Goal: Information Seeking & Learning: Find specific fact

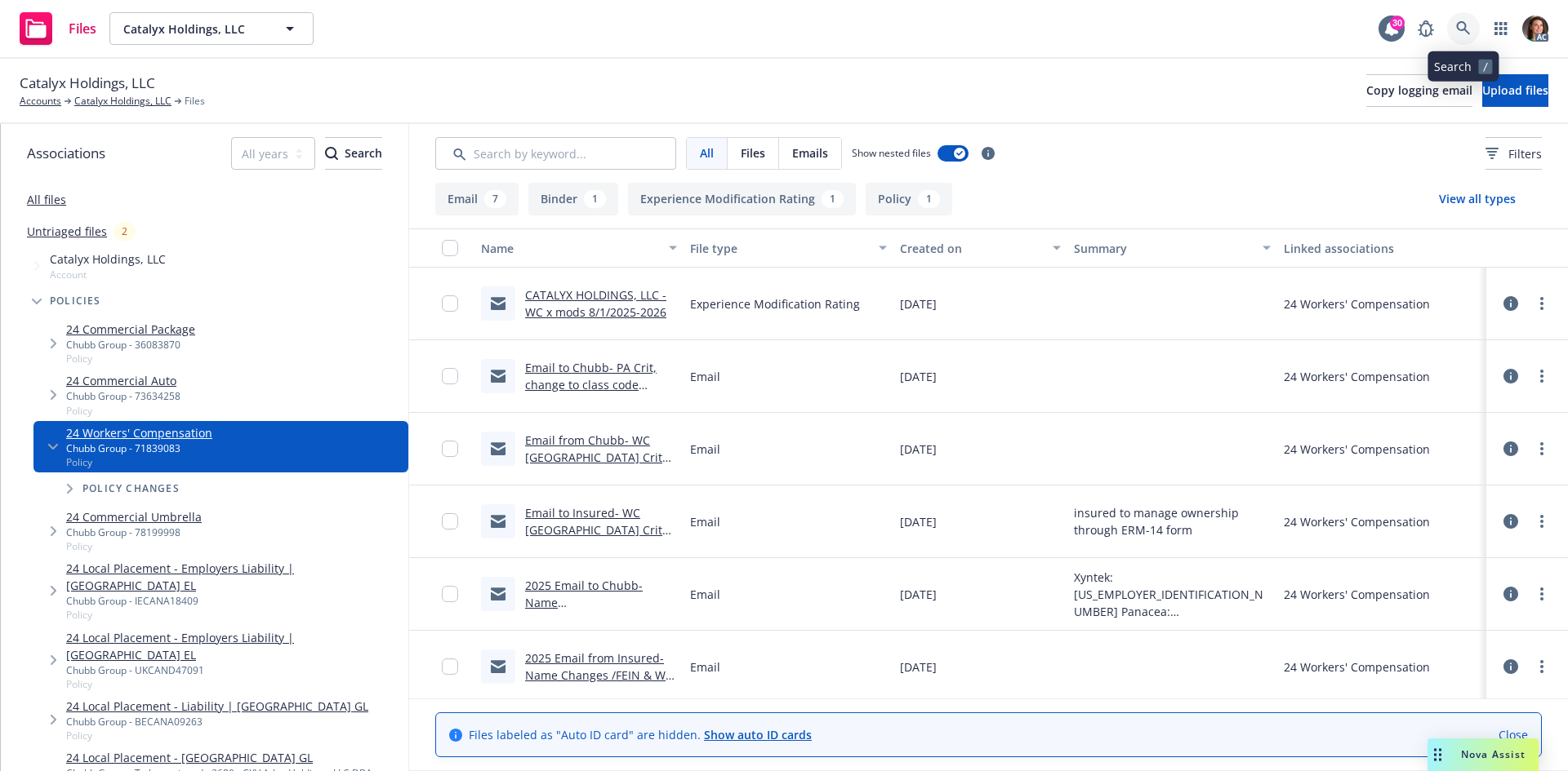
click at [1461, 30] on icon at bounding box center [1462, 28] width 13 height 13
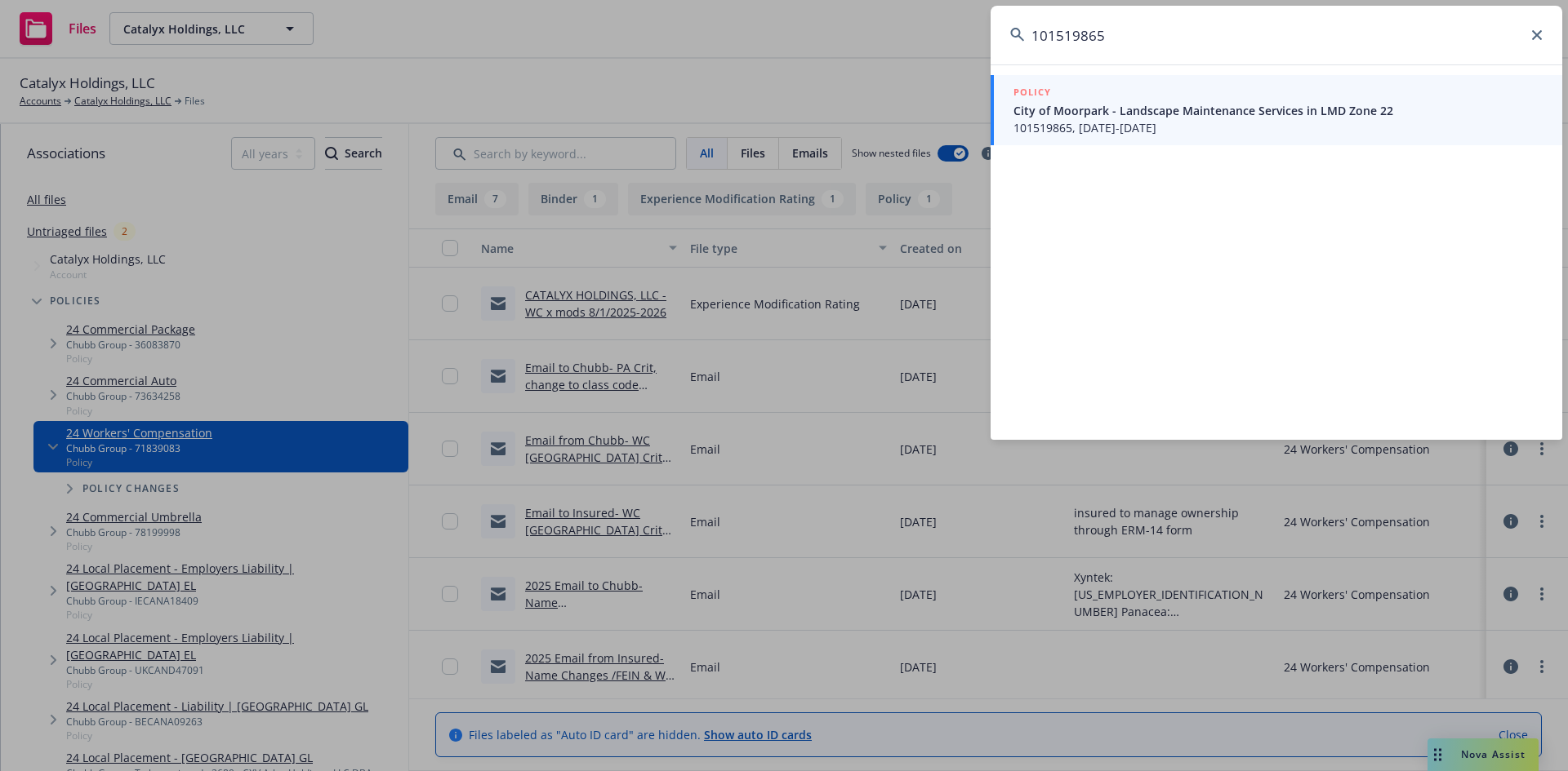
type input "101519865"
click at [1225, 104] on span "City of Moorpark - Landscape Maintenance Services in LMD Zone 22" at bounding box center [1277, 111] width 529 height 17
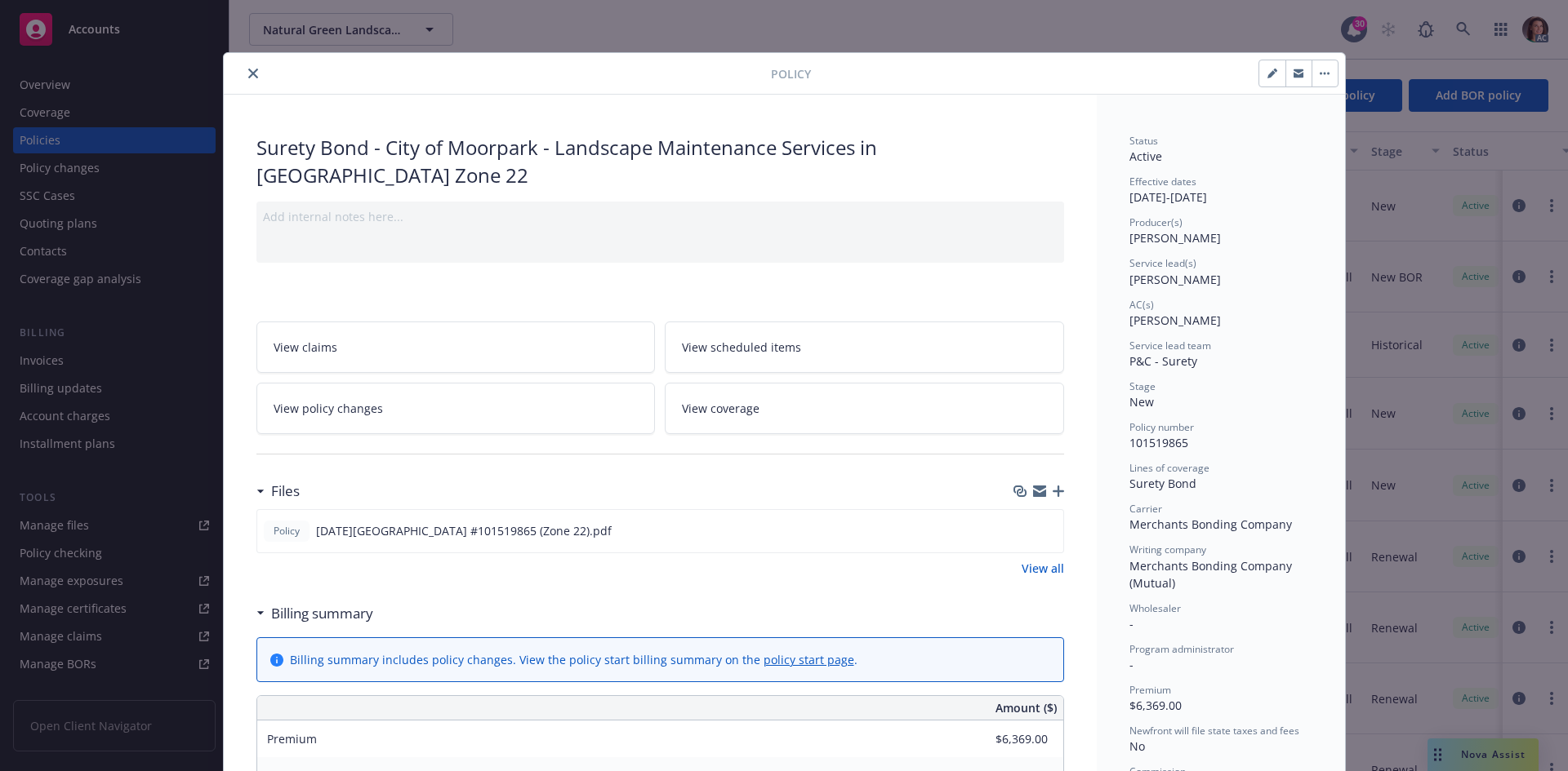
click at [244, 69] on button "close" at bounding box center [253, 73] width 19 height 19
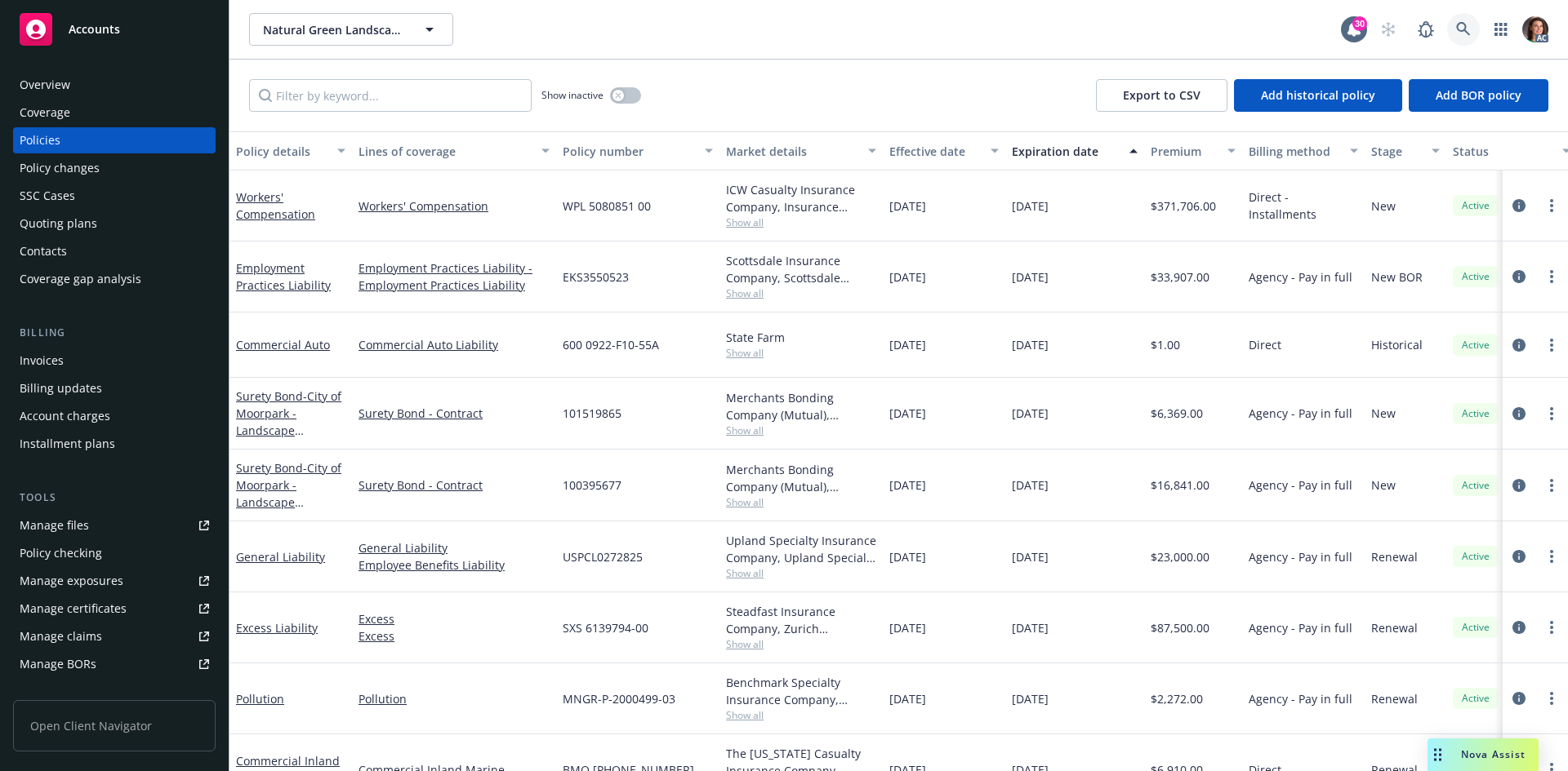
click at [1462, 24] on icon at bounding box center [1462, 29] width 14 height 14
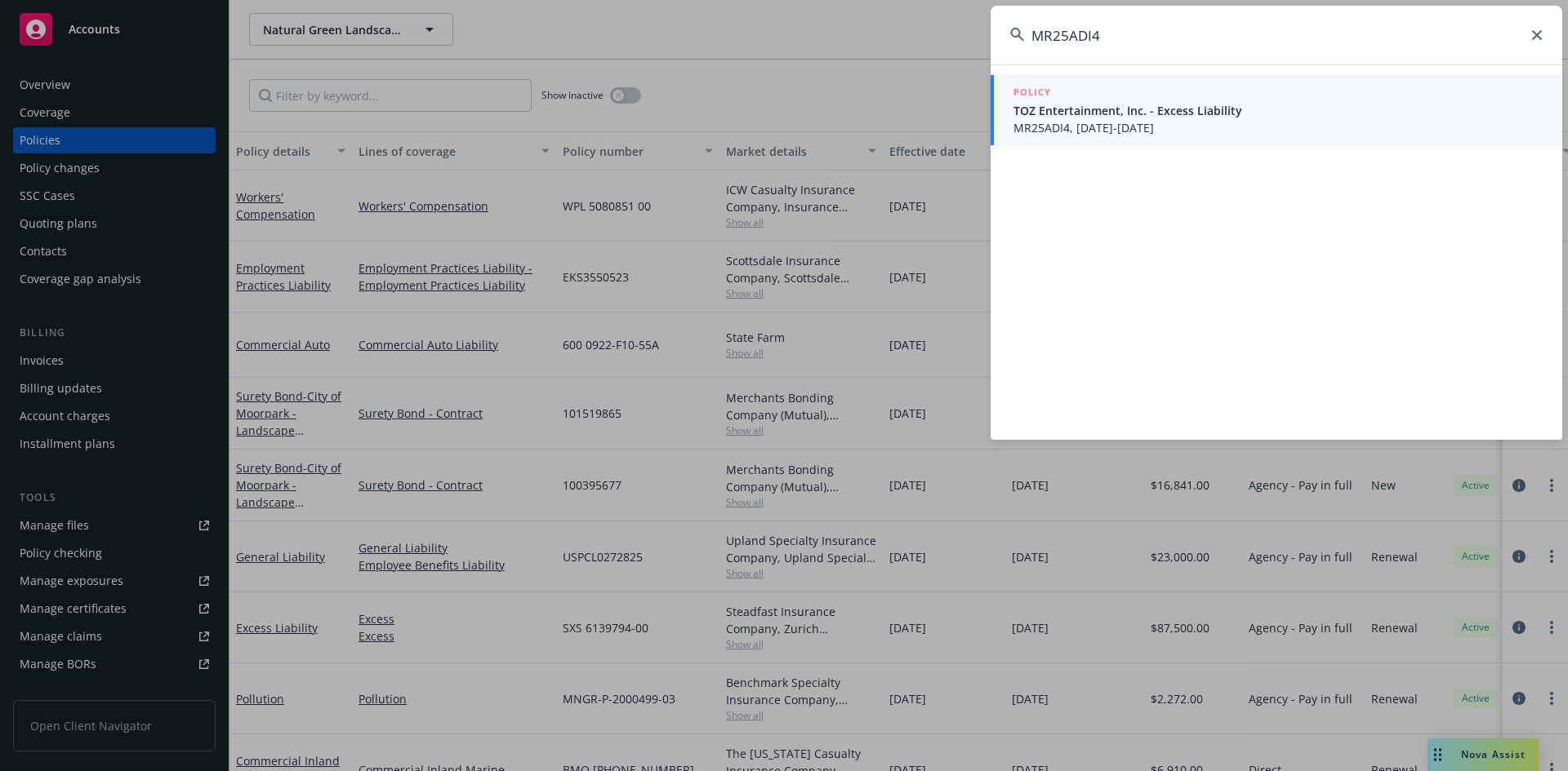
type input "MR25ADI4"
click at [1077, 108] on span "TOZ Entertainment, Inc. - Excess Liability" at bounding box center [1277, 111] width 529 height 17
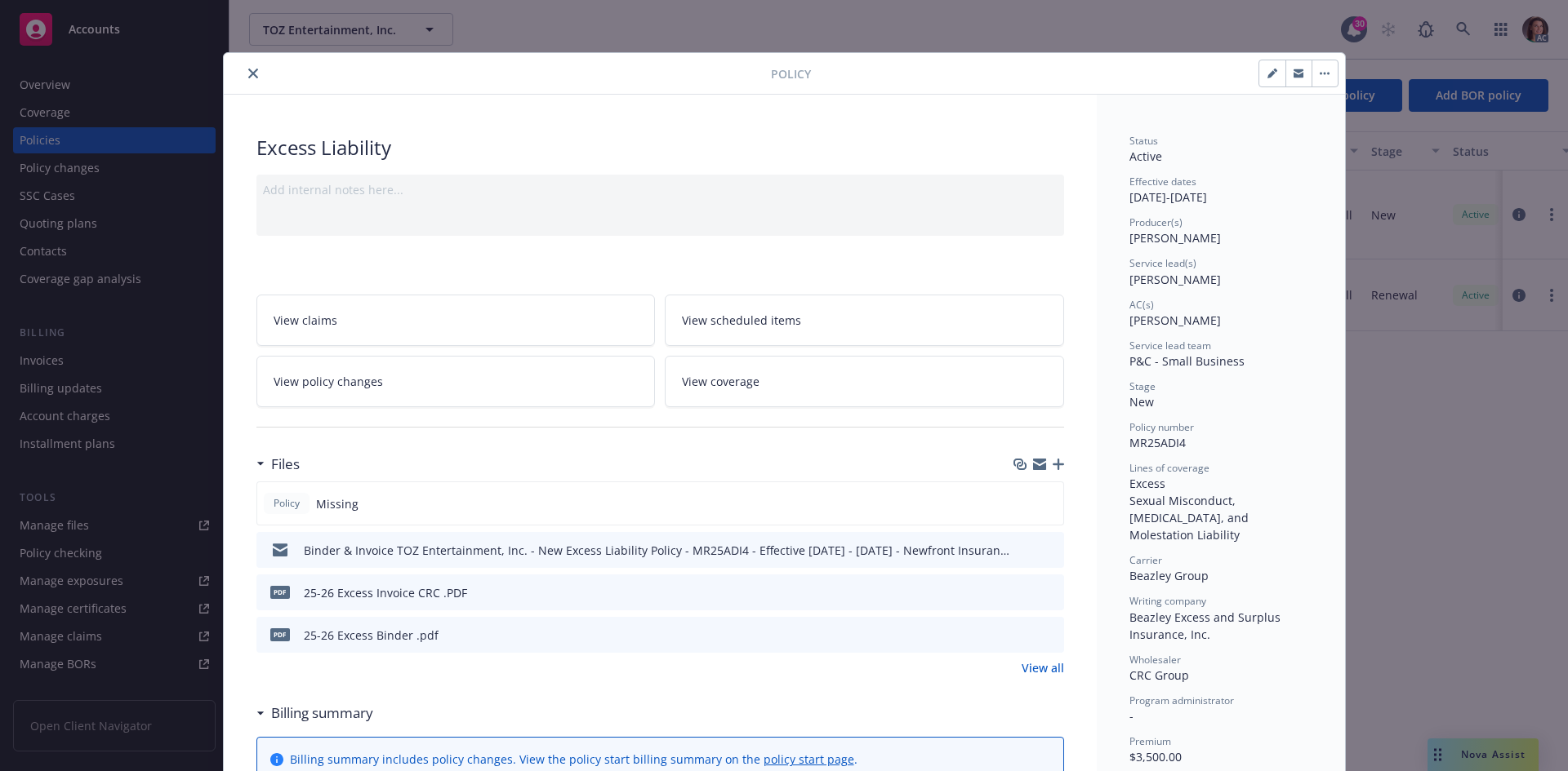
click at [1041, 594] on icon "preview file" at bounding box center [1048, 592] width 14 height 12
click at [248, 72] on icon "close" at bounding box center [253, 73] width 10 height 10
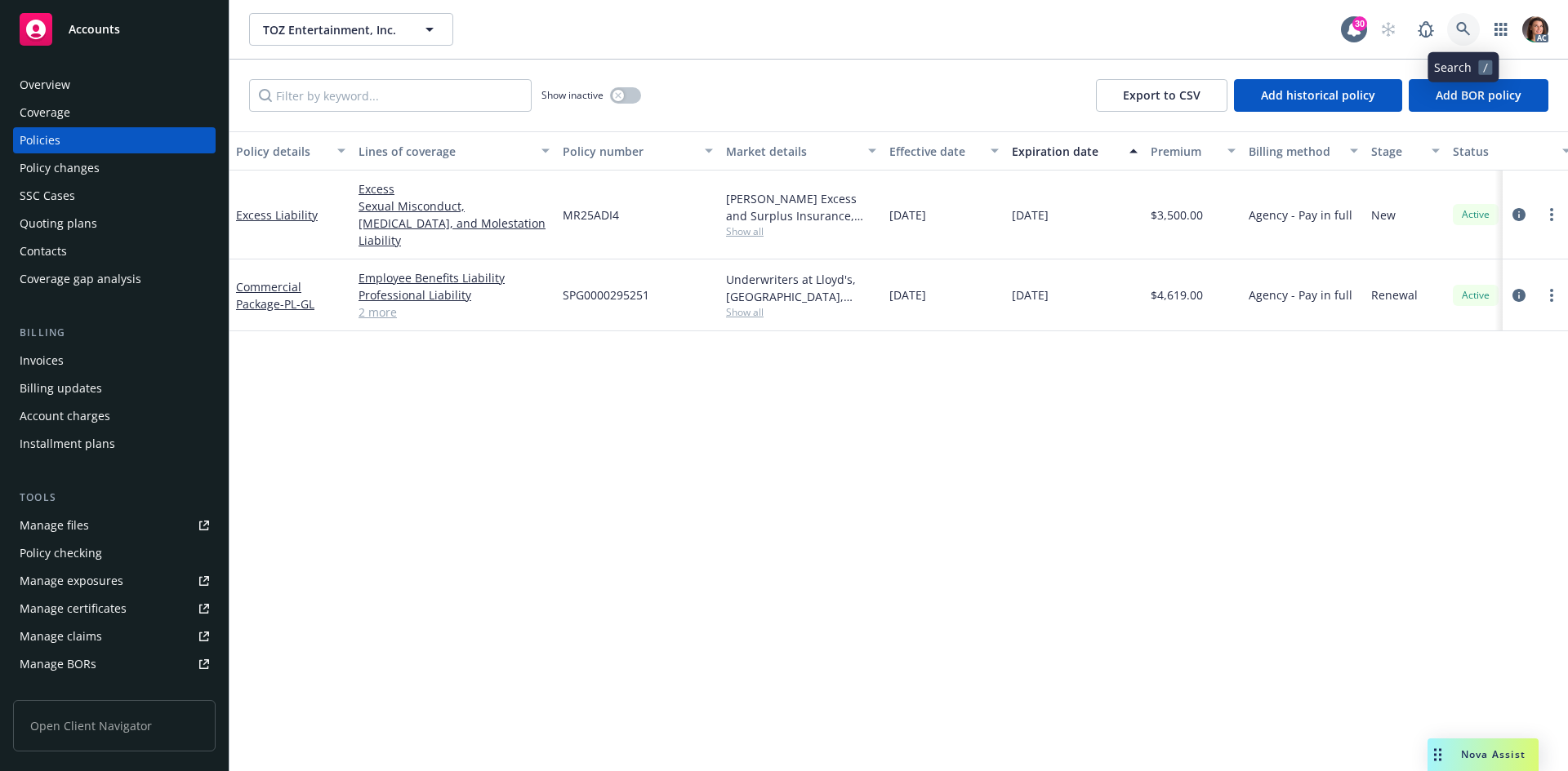
click at [1470, 30] on icon at bounding box center [1462, 29] width 14 height 14
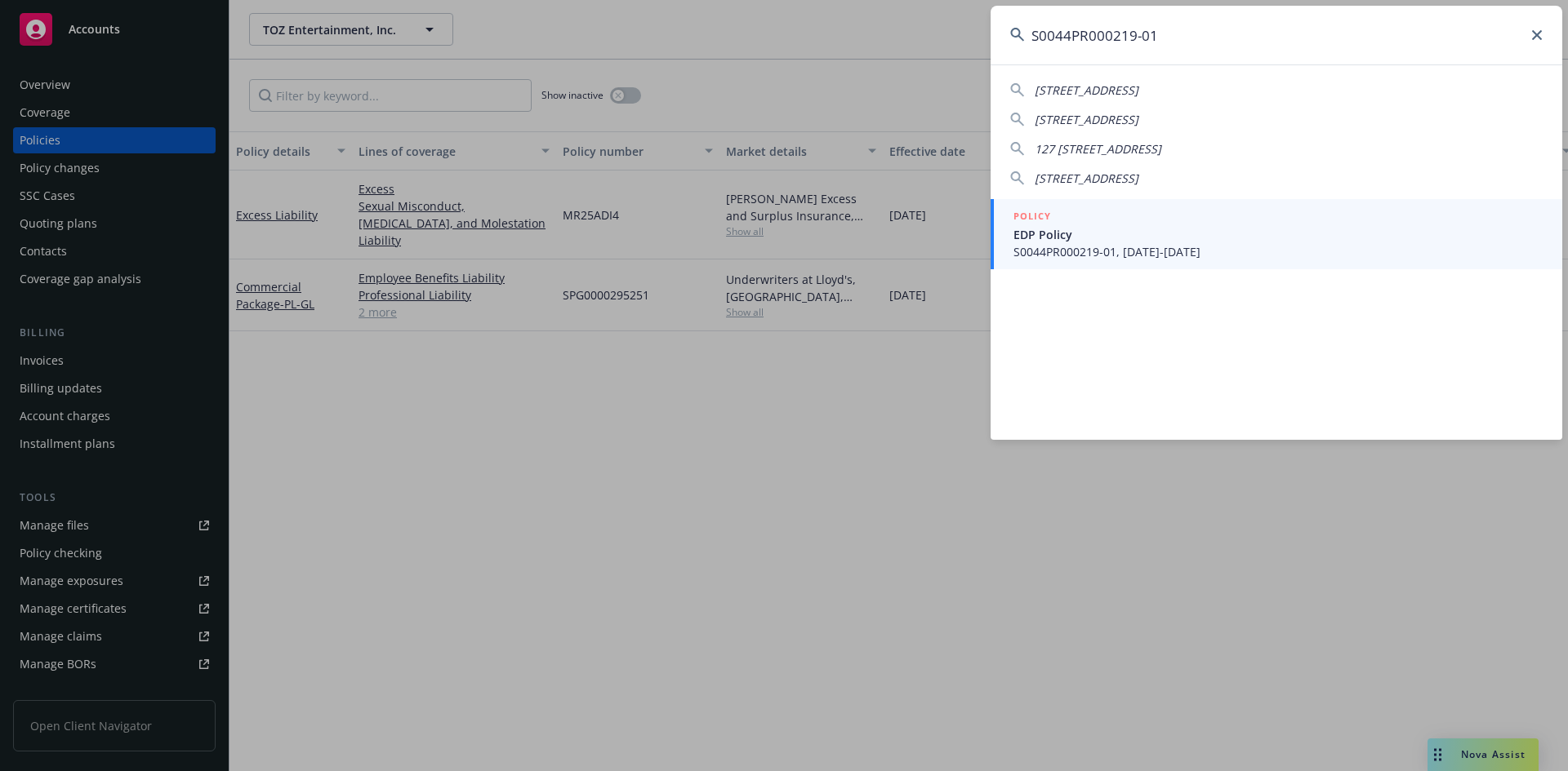
type input "S0044PR000219-01"
click at [1111, 209] on div "POLICY" at bounding box center [1277, 217] width 529 height 18
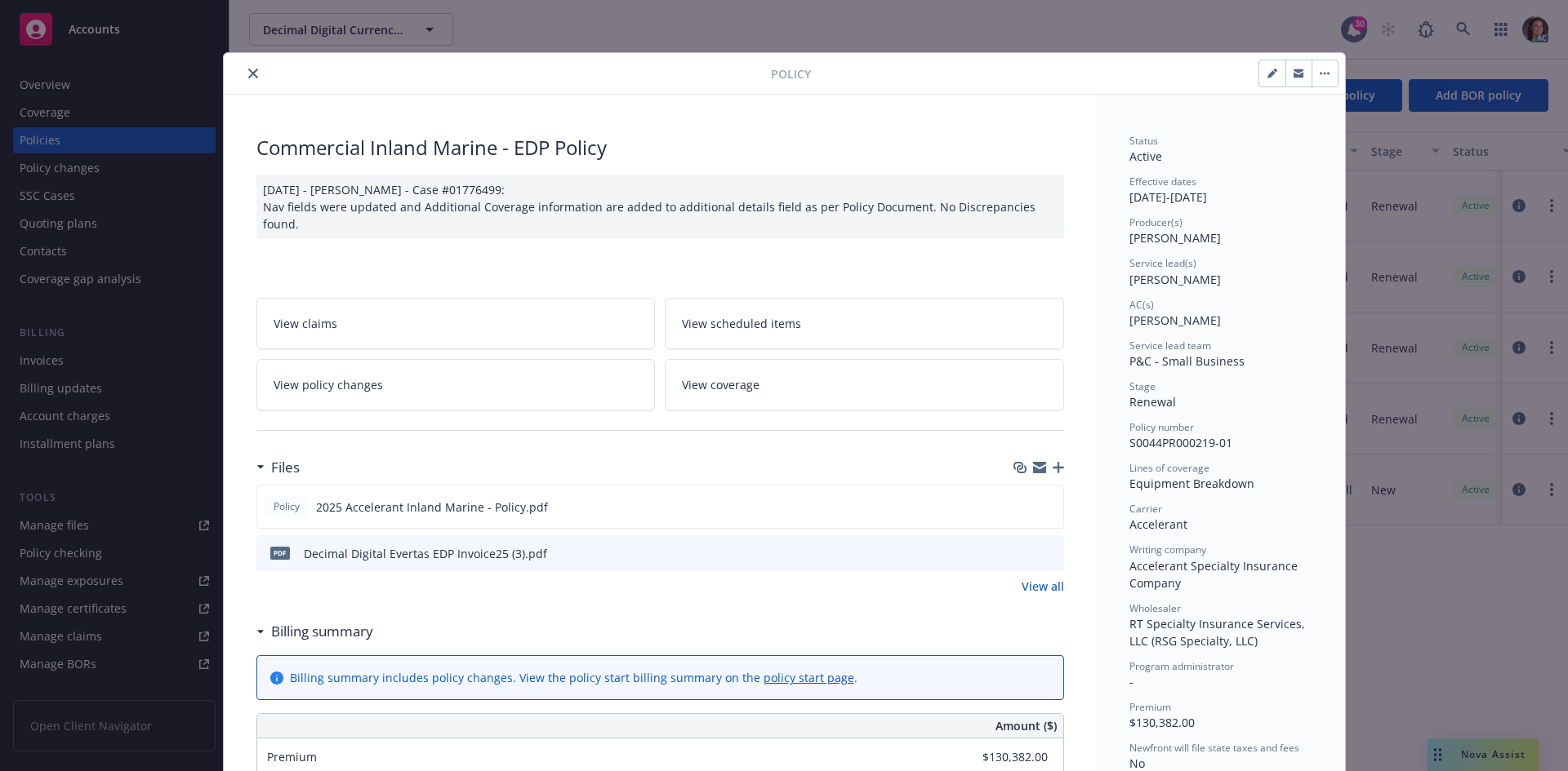
click at [1041, 549] on icon "preview file" at bounding box center [1048, 553] width 14 height 12
click at [248, 68] on icon "close" at bounding box center [253, 73] width 10 height 10
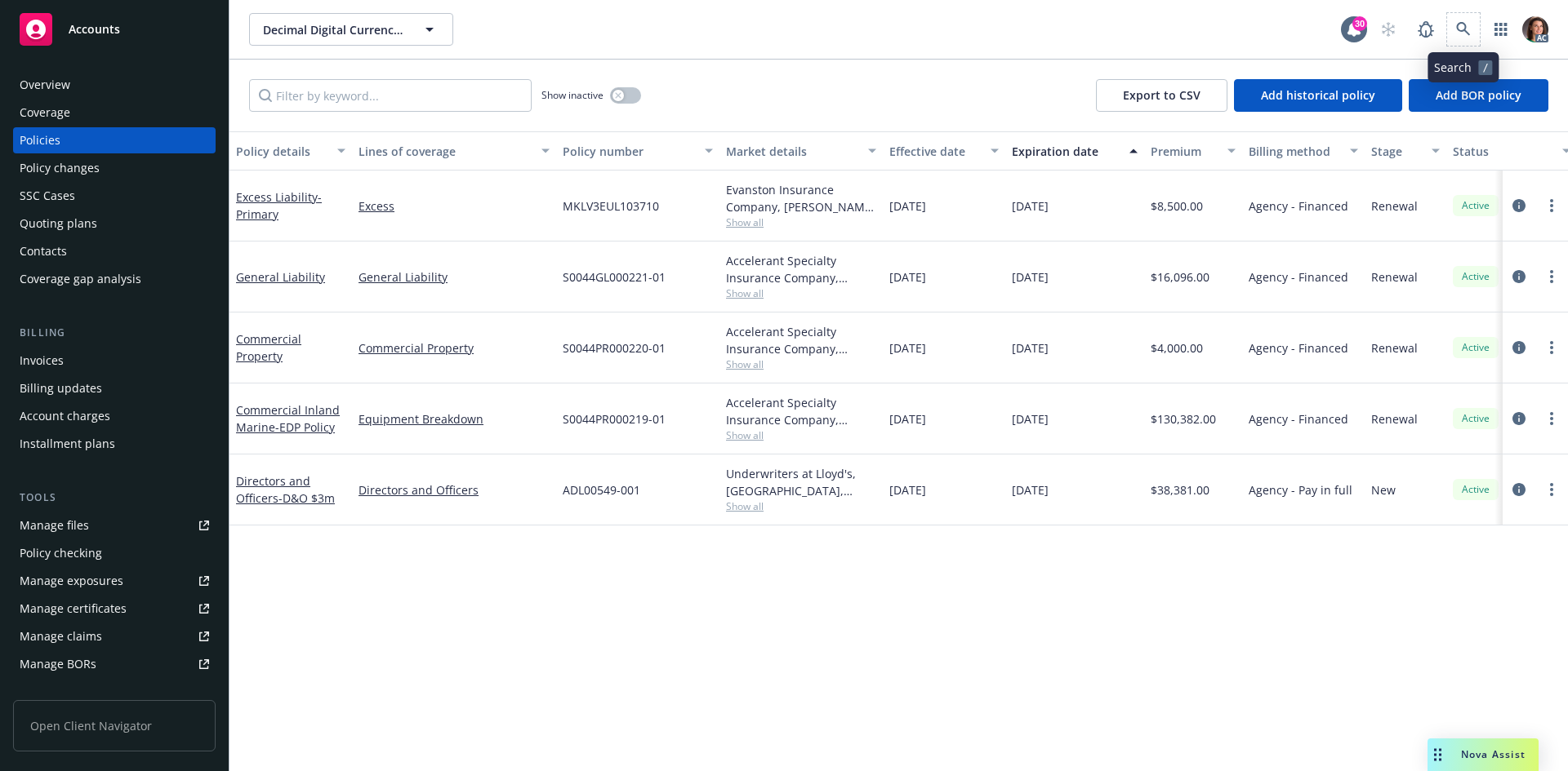
click at [1478, 38] on span at bounding box center [1463, 30] width 33 height 33
click at [1465, 28] on icon at bounding box center [1462, 29] width 13 height 13
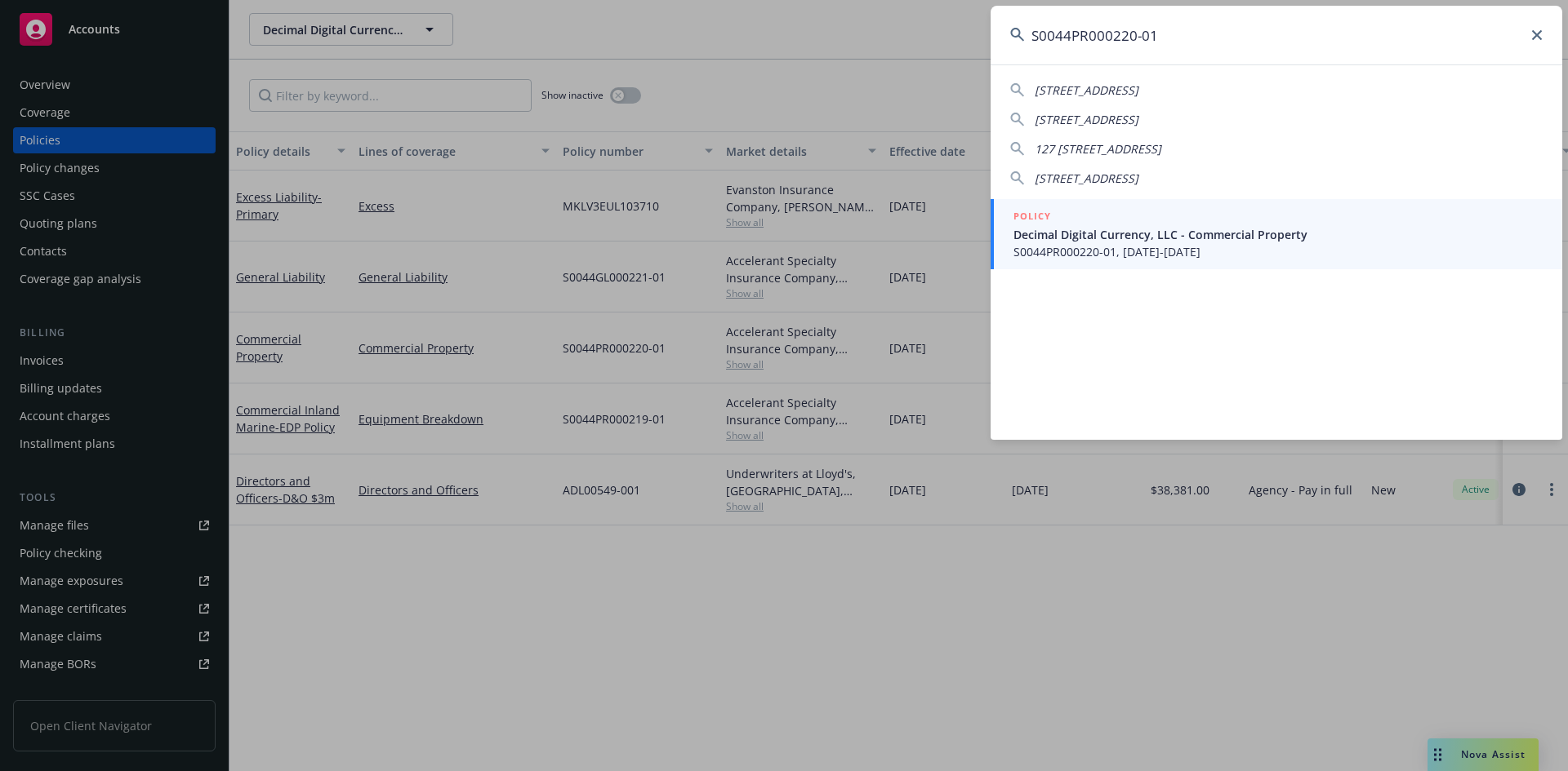
type input "S0044PR000220-01"
click at [1082, 212] on div "POLICY" at bounding box center [1277, 217] width 529 height 18
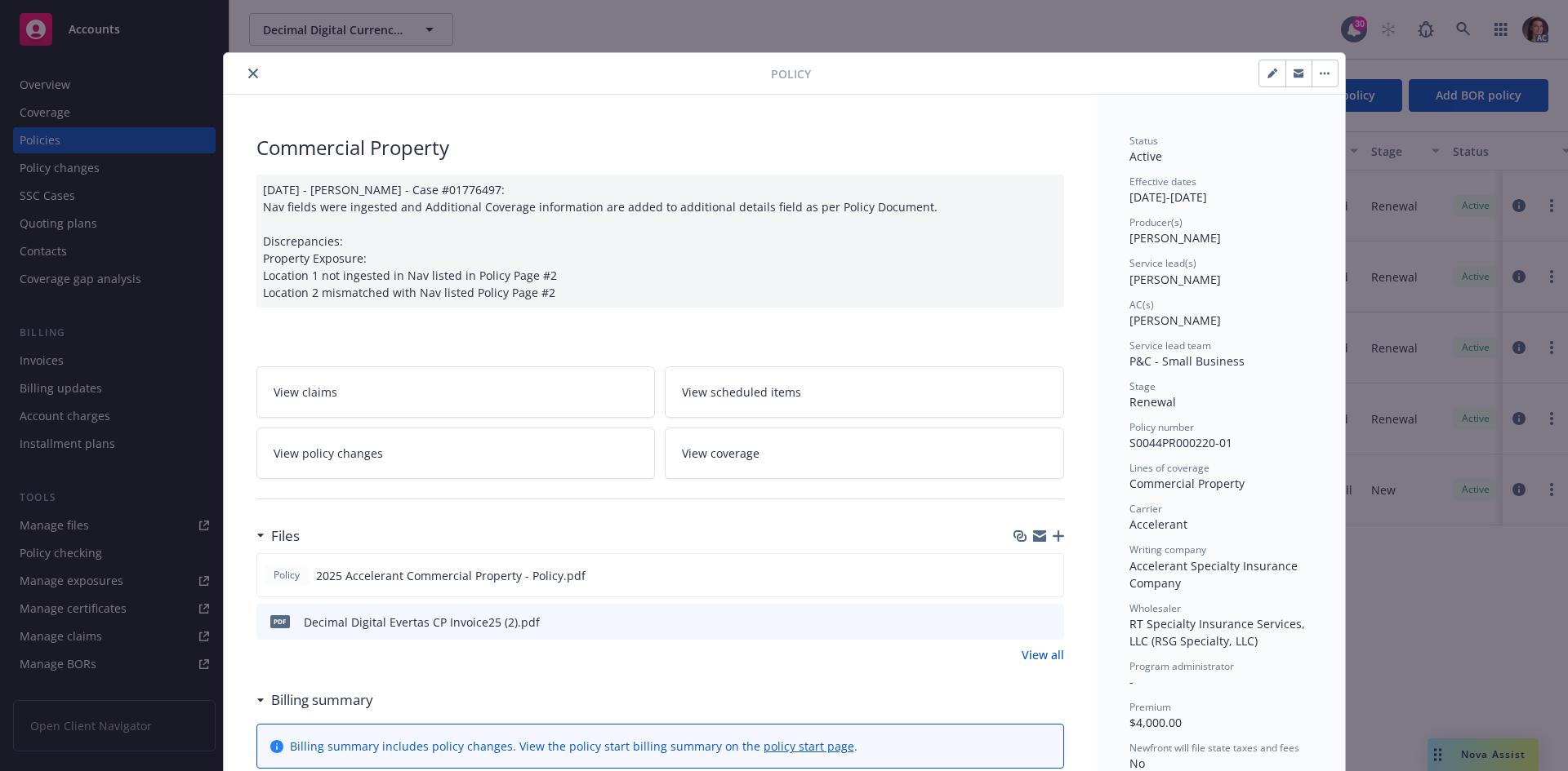
click at [1042, 620] on icon "preview file" at bounding box center [1048, 621] width 14 height 12
click at [244, 84] on div "Policy" at bounding box center [784, 73] width 1121 height 41
click at [248, 76] on icon "close" at bounding box center [253, 73] width 10 height 10
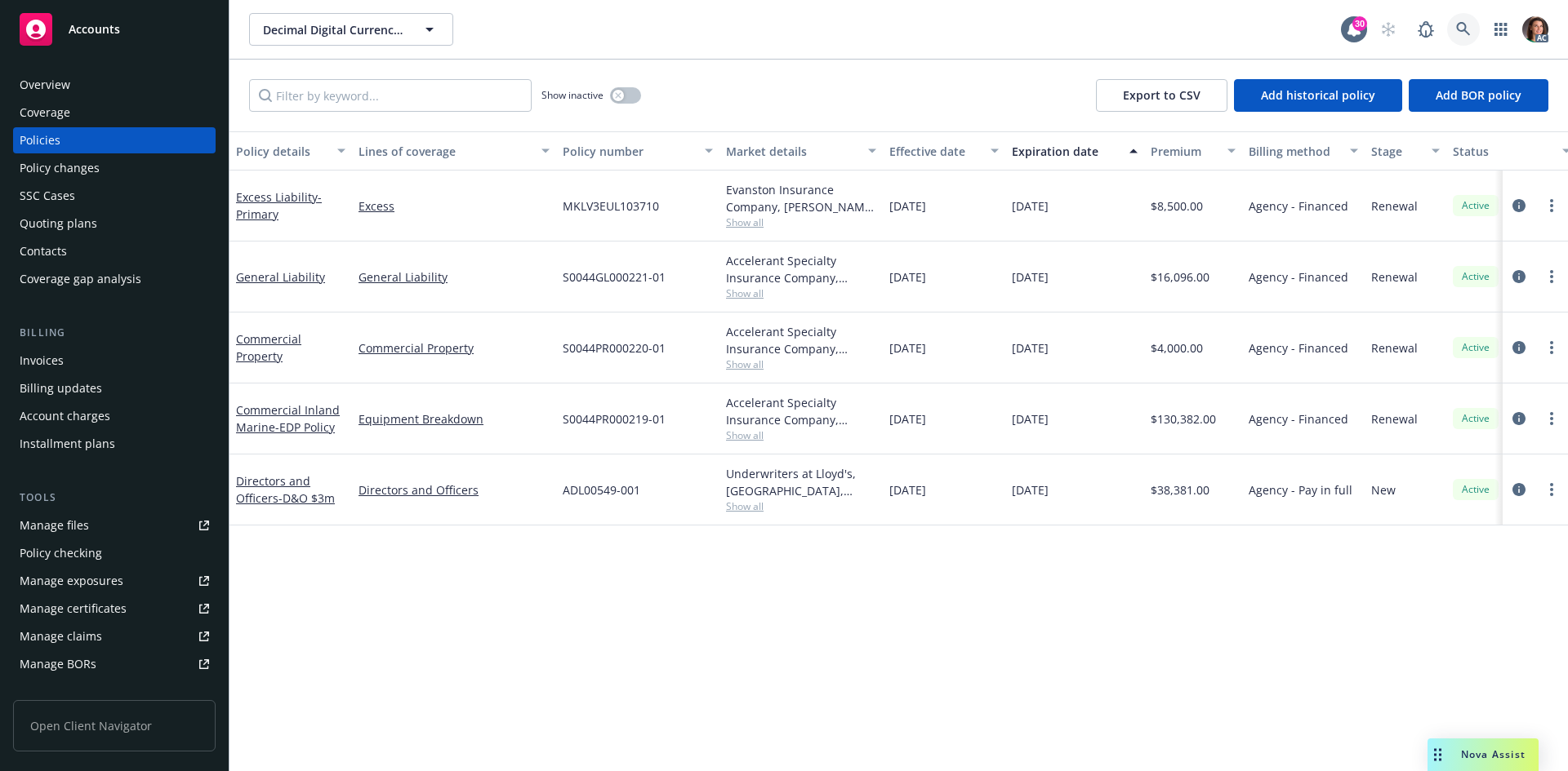
click at [1447, 34] on link at bounding box center [1463, 30] width 33 height 33
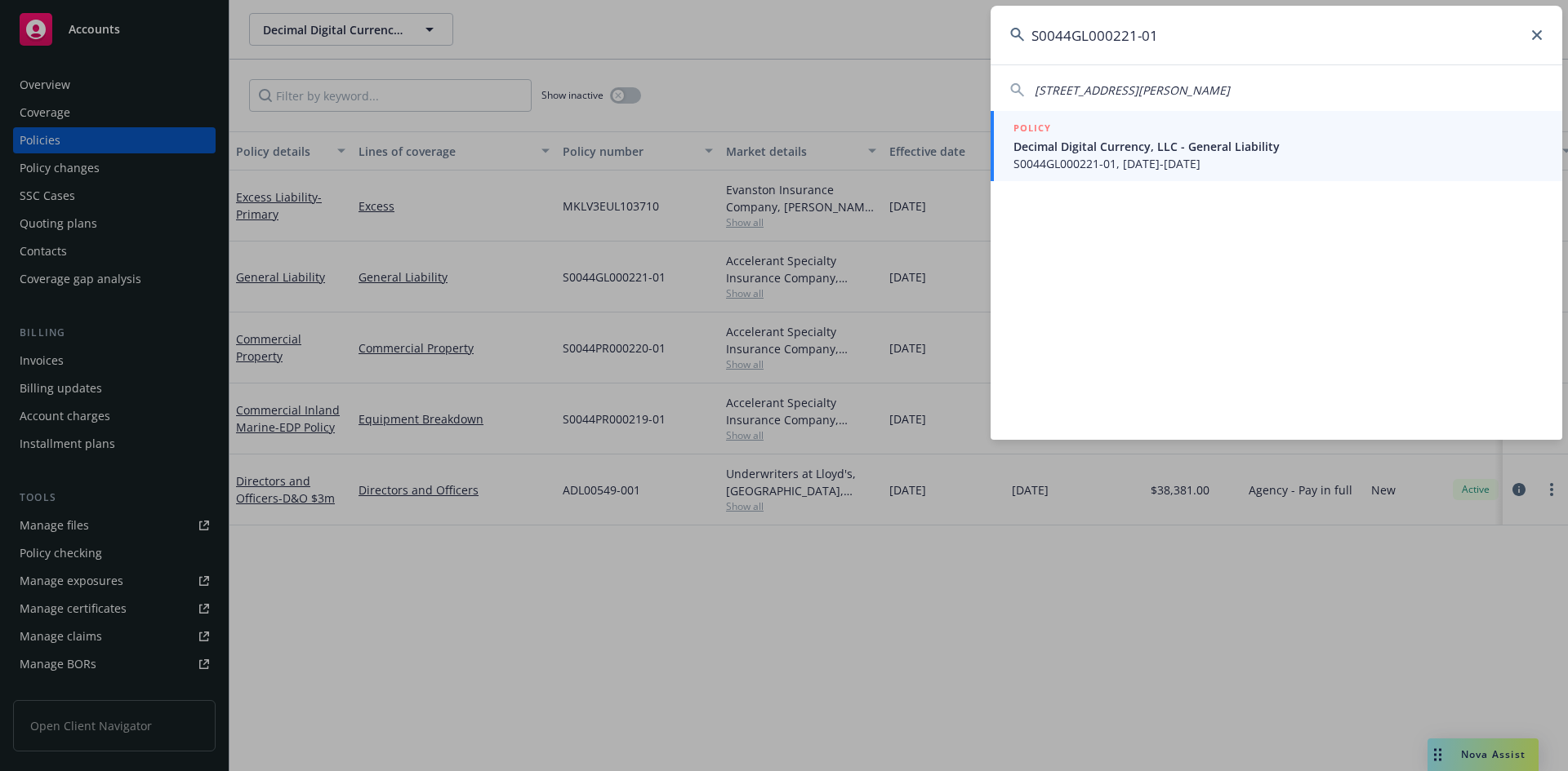
type input "S0044GL000221-01"
click at [1119, 113] on link "POLICY Decimal Digital Currency, LLC - General Liability S0044GL000221-01, 05/0…" at bounding box center [1275, 145] width 571 height 70
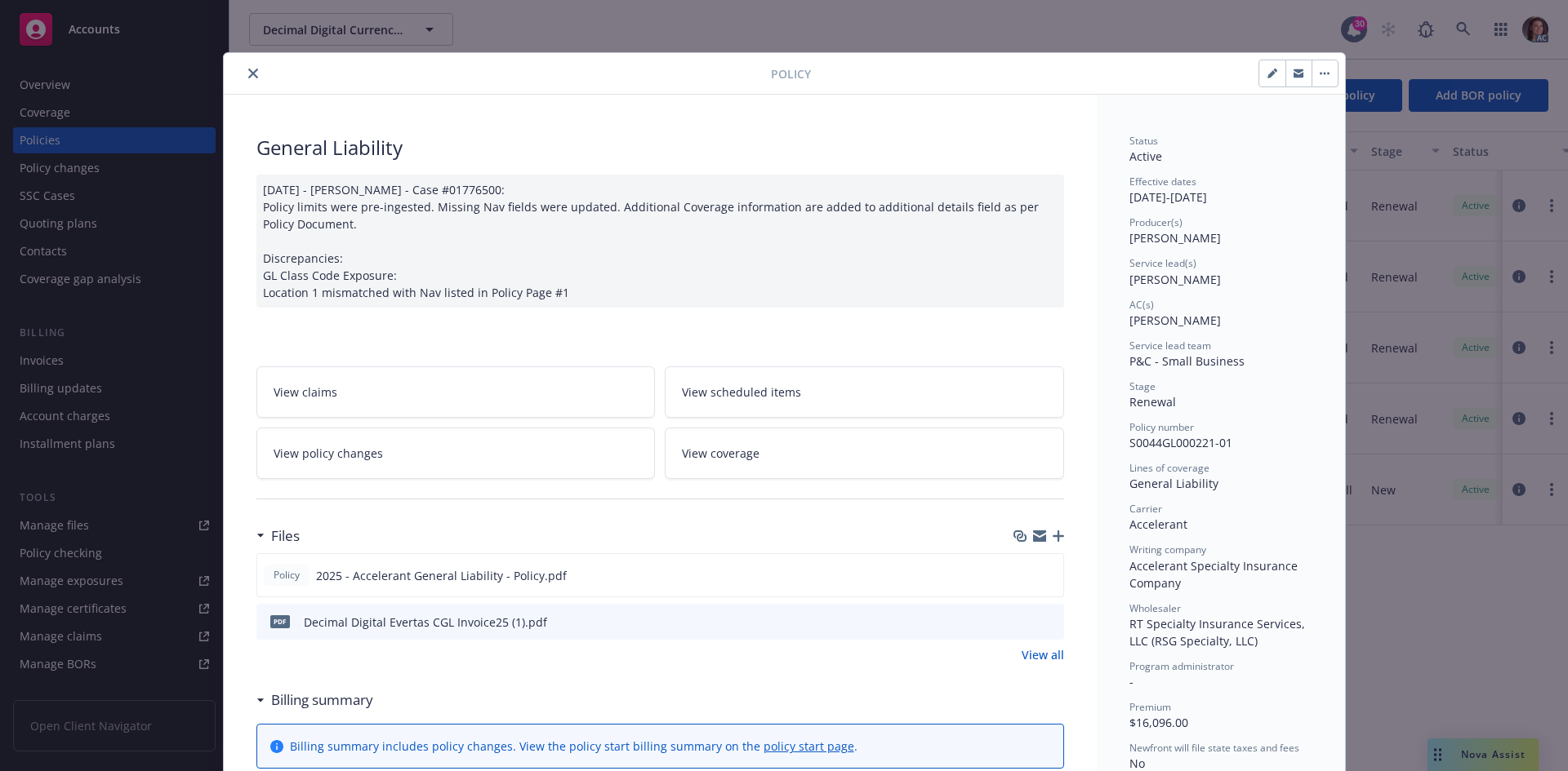
click at [1043, 625] on icon "preview file" at bounding box center [1048, 621] width 14 height 12
click at [250, 73] on icon "close" at bounding box center [253, 73] width 10 height 10
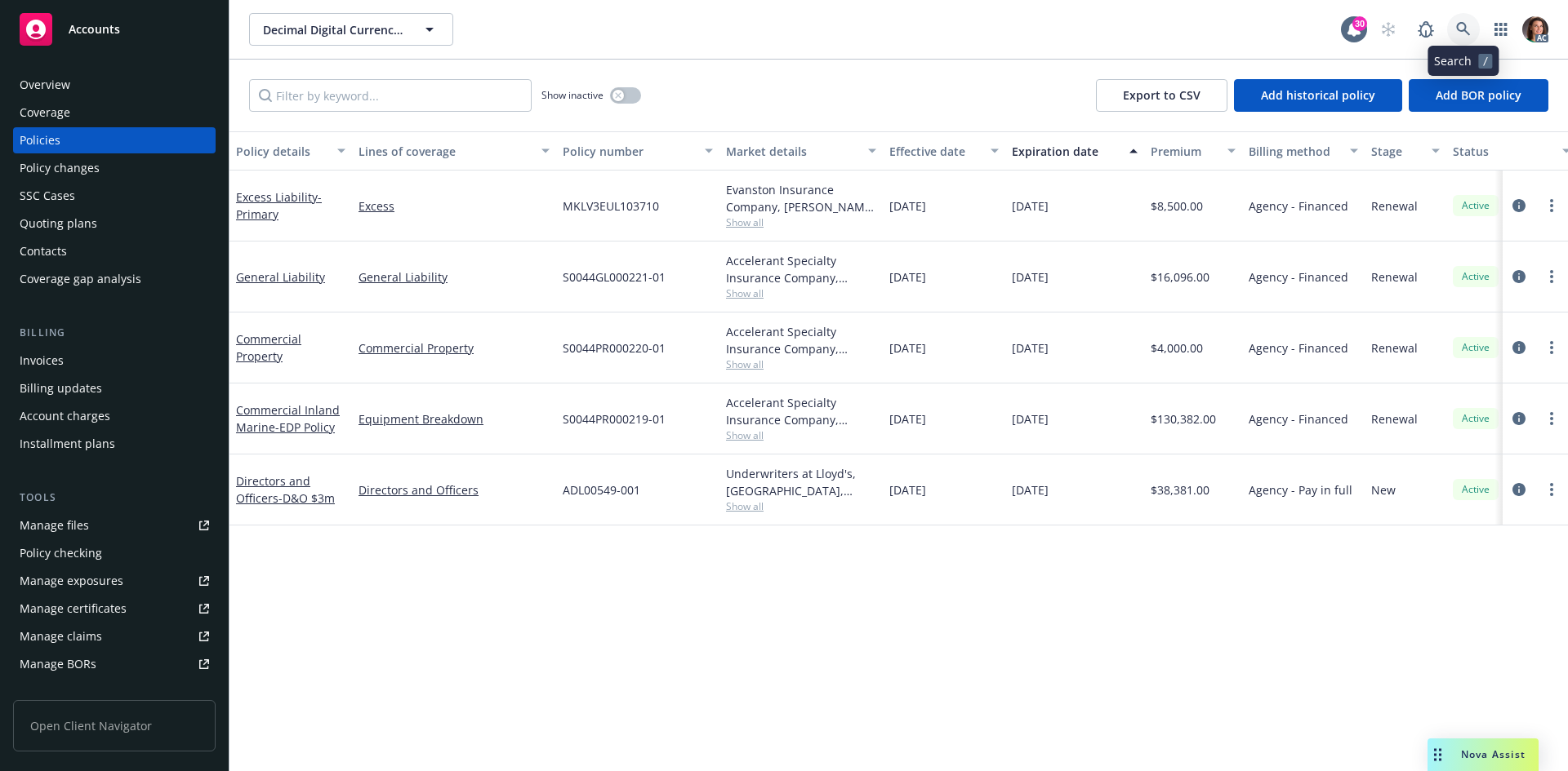
click at [1457, 25] on icon at bounding box center [1462, 29] width 13 height 13
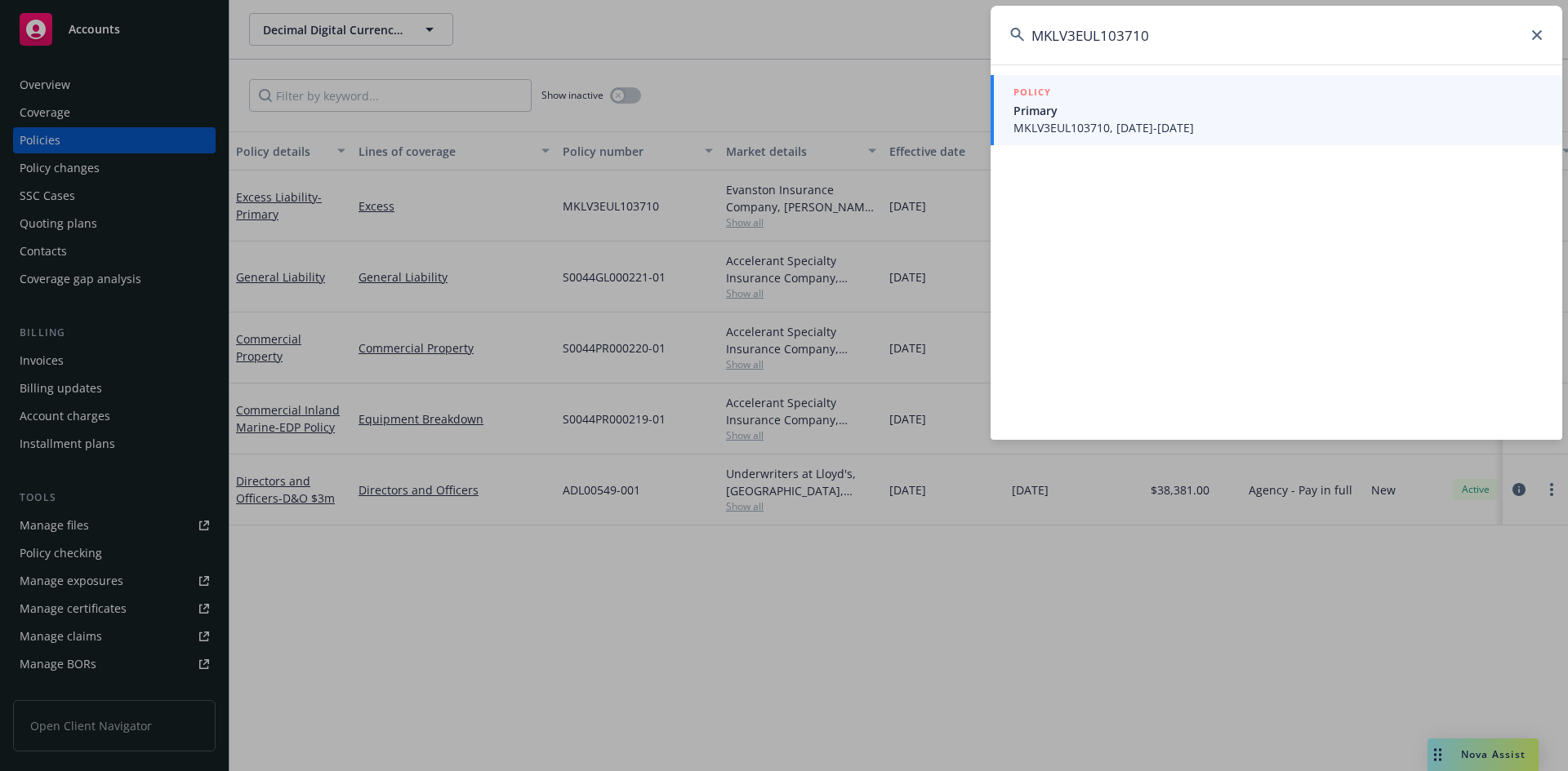
type input "MKLV3EUL103710"
click at [1138, 101] on div "POLICY" at bounding box center [1277, 92] width 529 height 18
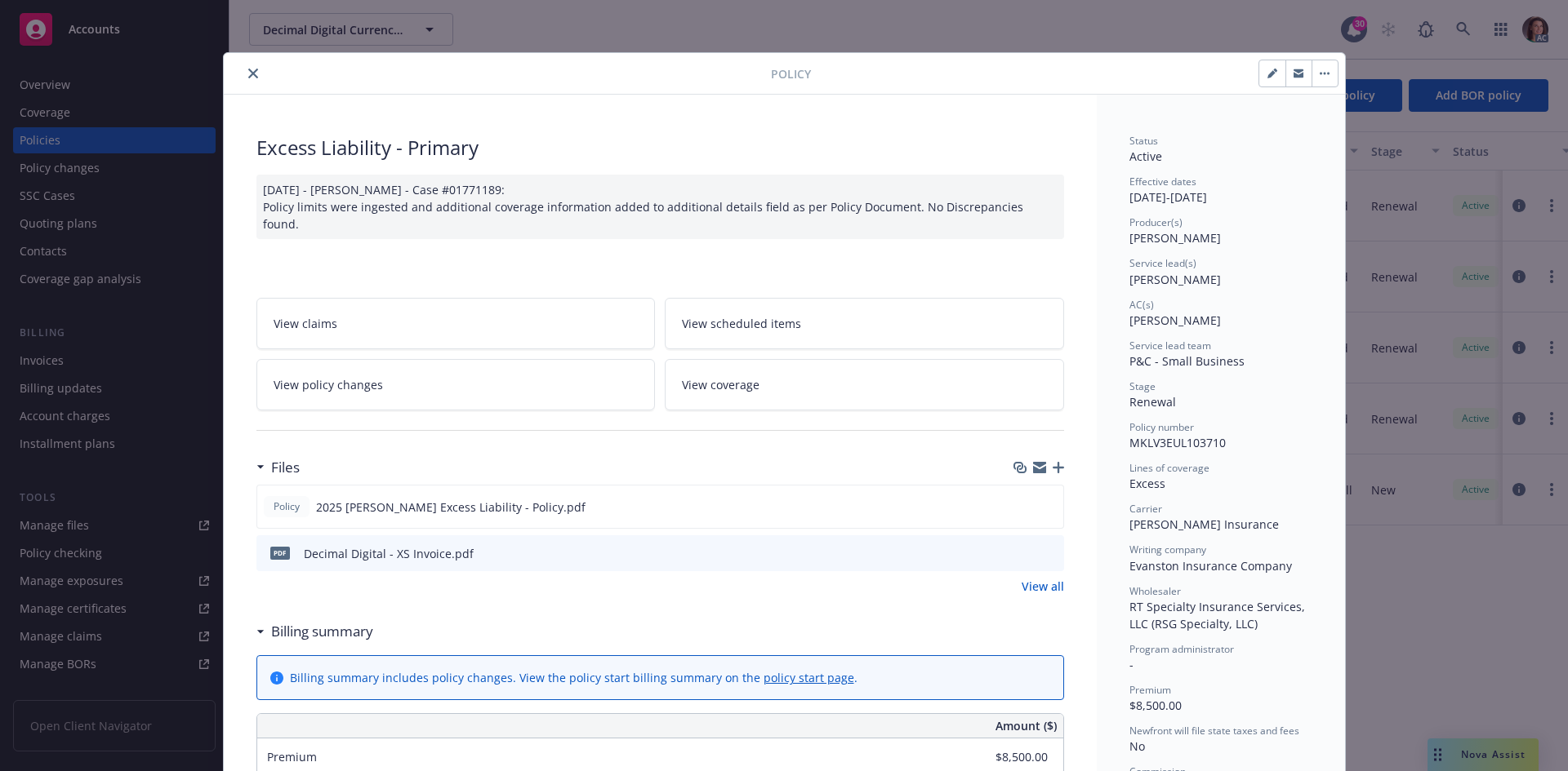
click at [1044, 550] on icon "preview file" at bounding box center [1048, 553] width 14 height 12
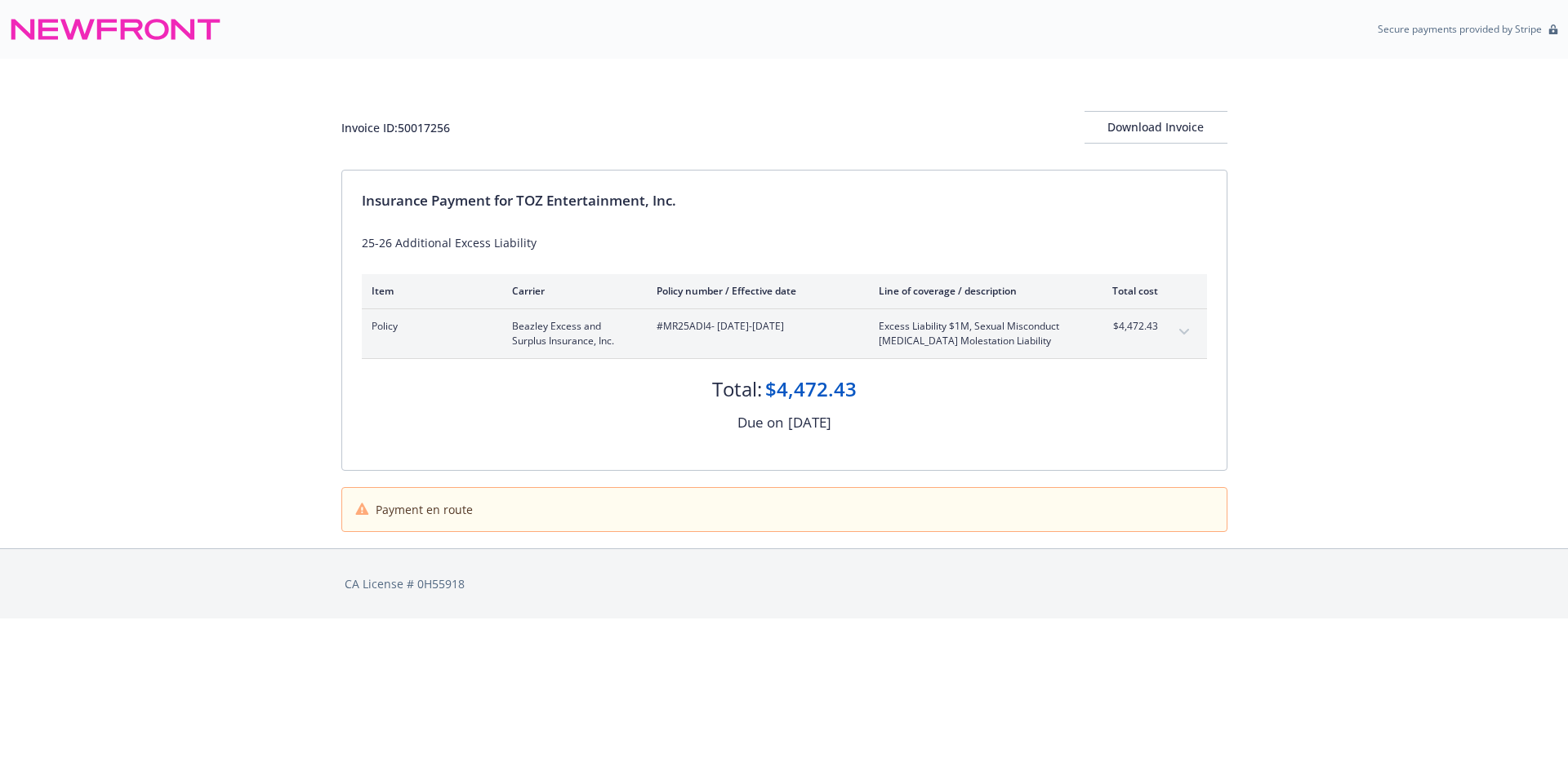
click at [685, 325] on span "#MR25ADI4 - 08/18/2025-08/18/2026" at bounding box center [754, 325] width 196 height 14
copy span "MR25ADI4"
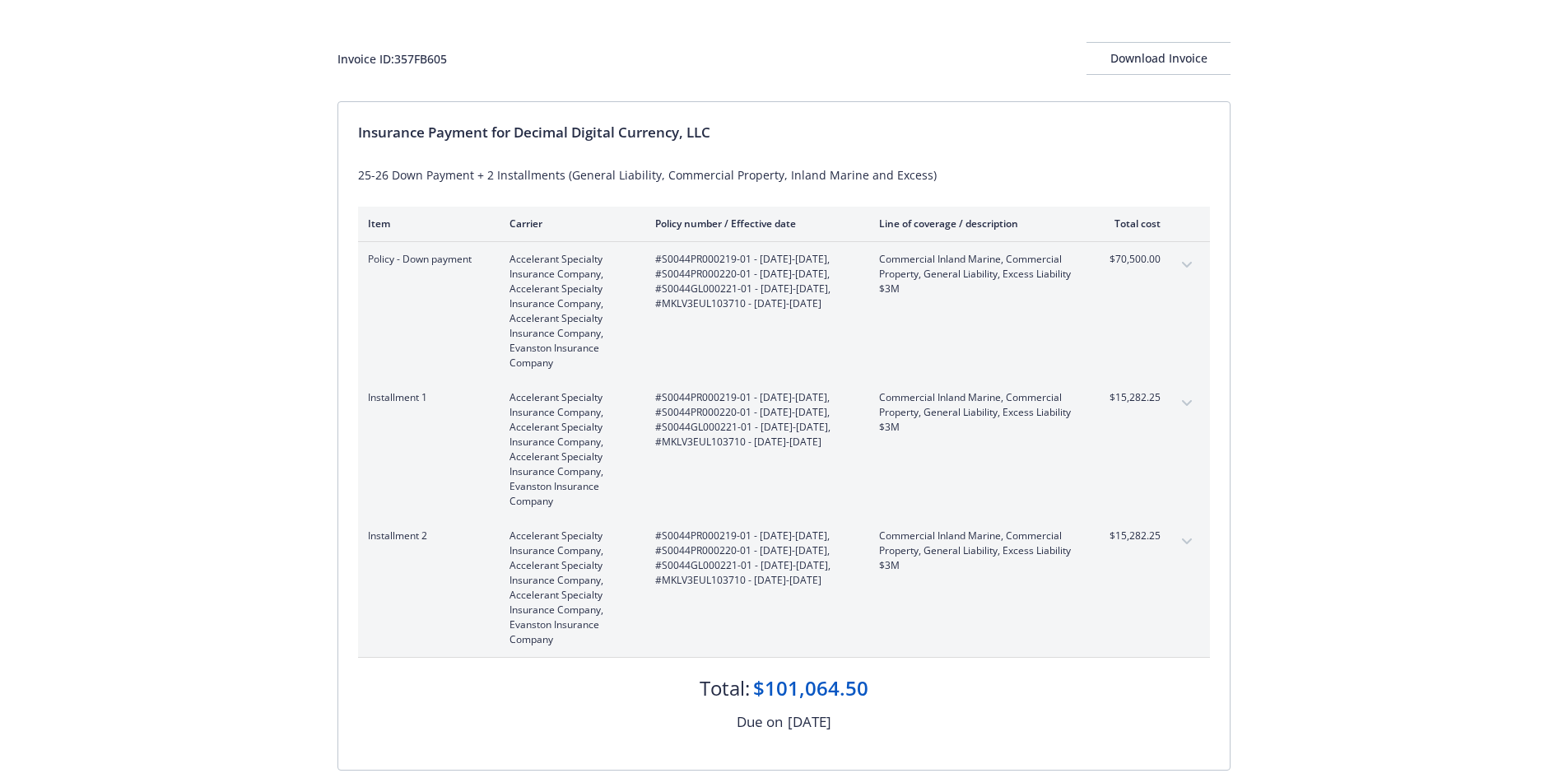
scroll to position [165, 0]
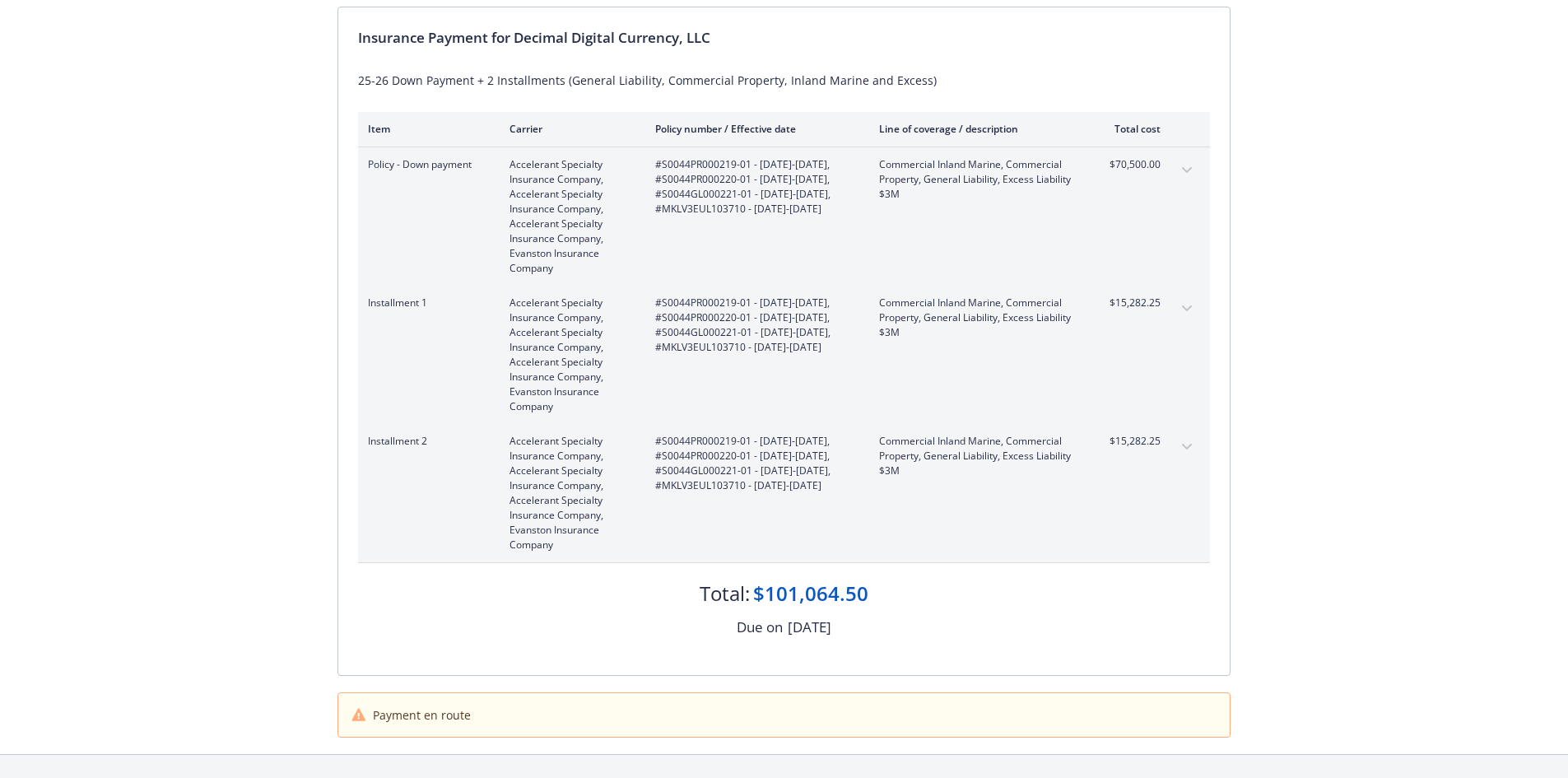
click at [702, 148] on div "Policy - Down payment Accelerant Specialty Insurance Company, Accelerant Specia…" at bounding box center [784, 217] width 851 height 138
click at [759, 168] on span "#S0044PR000219-01 - 05/08/2025-05/08/2026, #S0044PR000220-01 - 05/08/2025-05/08…" at bounding box center [753, 186] width 197 height 59
click at [787, 189] on span "#S0044PR000219-01 - 05/08/2025-05/08/2026, #S0044PR000220-01 - 05/08/2025-05/08…" at bounding box center [753, 186] width 197 height 59
click at [679, 161] on span "#S0044PR000219-01 - 05/08/2025-05/08/2026, #S0044PR000220-01 - 05/08/2025-05/08…" at bounding box center [753, 186] width 197 height 59
click at [772, 181] on span "#S0044PR000219-01 - 05/08/2025-05/08/2026, #S0044PR000220-01 - 05/08/2025-05/08…" at bounding box center [753, 186] width 197 height 59
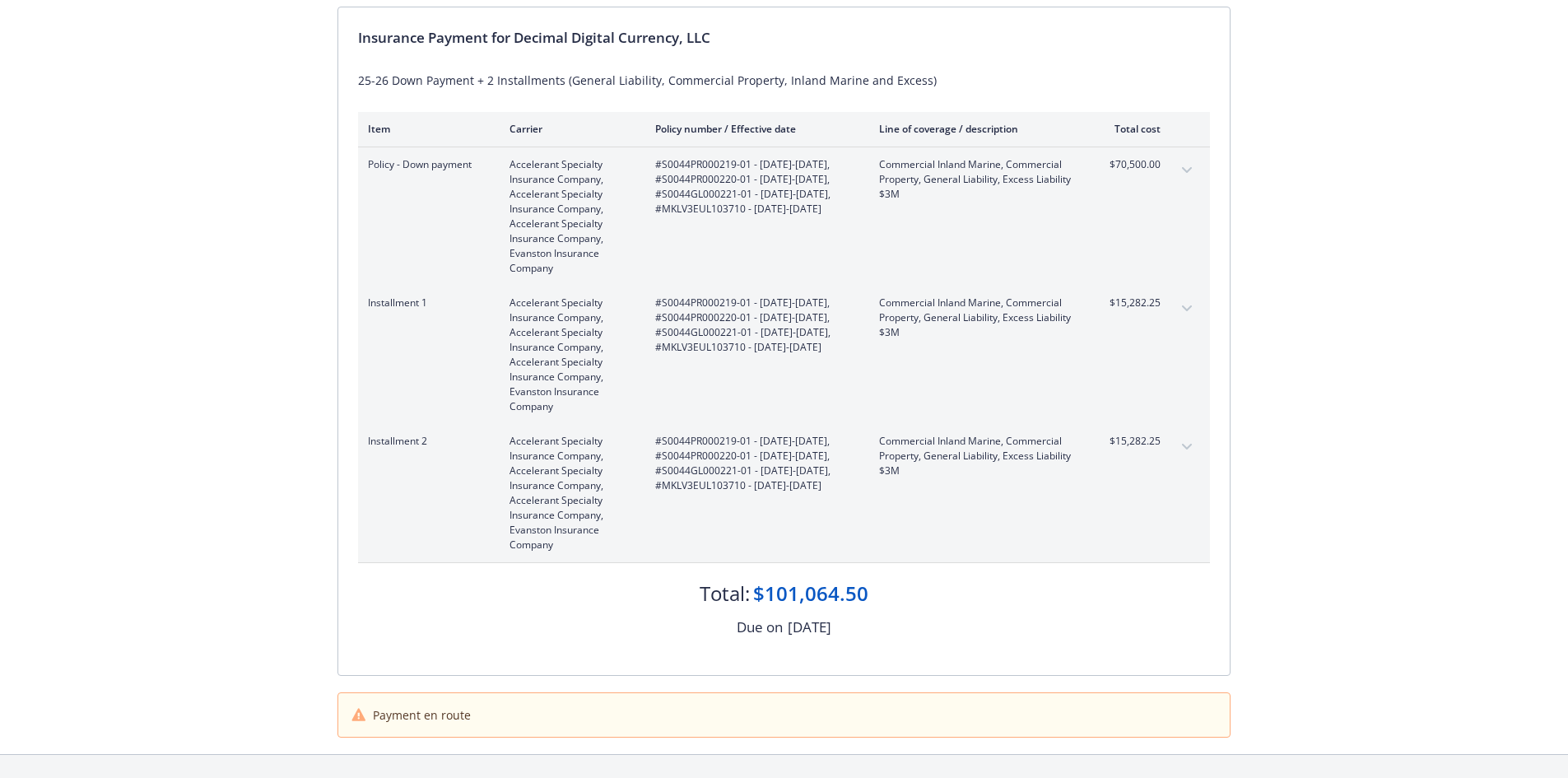
click at [794, 196] on span "#S0044PR000219-01 - 05/08/2025-05/08/2026, #S0044PR000220-01 - 05/08/2025-05/08…" at bounding box center [753, 186] width 197 height 59
click at [703, 217] on span "#S0044PR000219-01 - 05/08/2025-05/08/2026, #S0044PR000220-01 - 05/08/2025-05/08…" at bounding box center [753, 186] width 197 height 59
drag, startPoint x: 749, startPoint y: 163, endPoint x: 663, endPoint y: 163, distance: 86.0
click at [663, 163] on span "#S0044PR000219-01 - 05/08/2025-05/08/2026, #S0044PR000220-01 - 05/08/2025-05/08…" at bounding box center [753, 186] width 197 height 59
copy span "S0044PR000219-01"
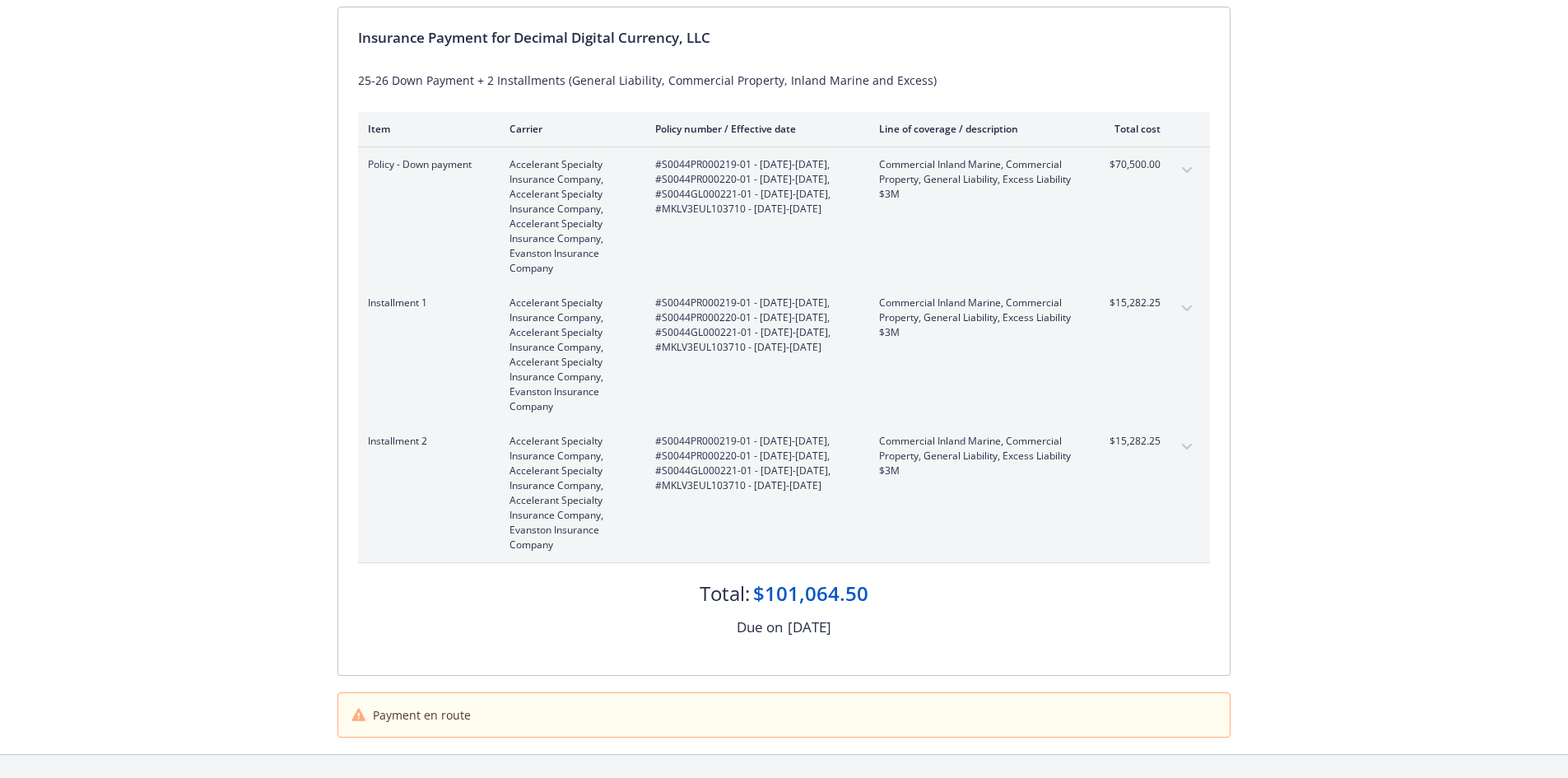
click at [765, 181] on span "#S0044PR000219-01 - 05/08/2025-05/08/2026, #S0044PR000220-01 - 05/08/2025-05/08…" at bounding box center [753, 186] width 197 height 59
click at [804, 176] on span "#S0044PR000219-01 - 05/08/2025-05/08/2026, #S0044PR000220-01 - 05/08/2025-05/08…" at bounding box center [753, 186] width 197 height 59
drag, startPoint x: 807, startPoint y: 176, endPoint x: 721, endPoint y: 179, distance: 86.1
click at [721, 179] on span "#S0044PR000219-01 - 05/08/2025-05/08/2026, #S0044PR000220-01 - 05/08/2025-05/08…" at bounding box center [753, 186] width 197 height 59
copy span "S0044PR000220-01"
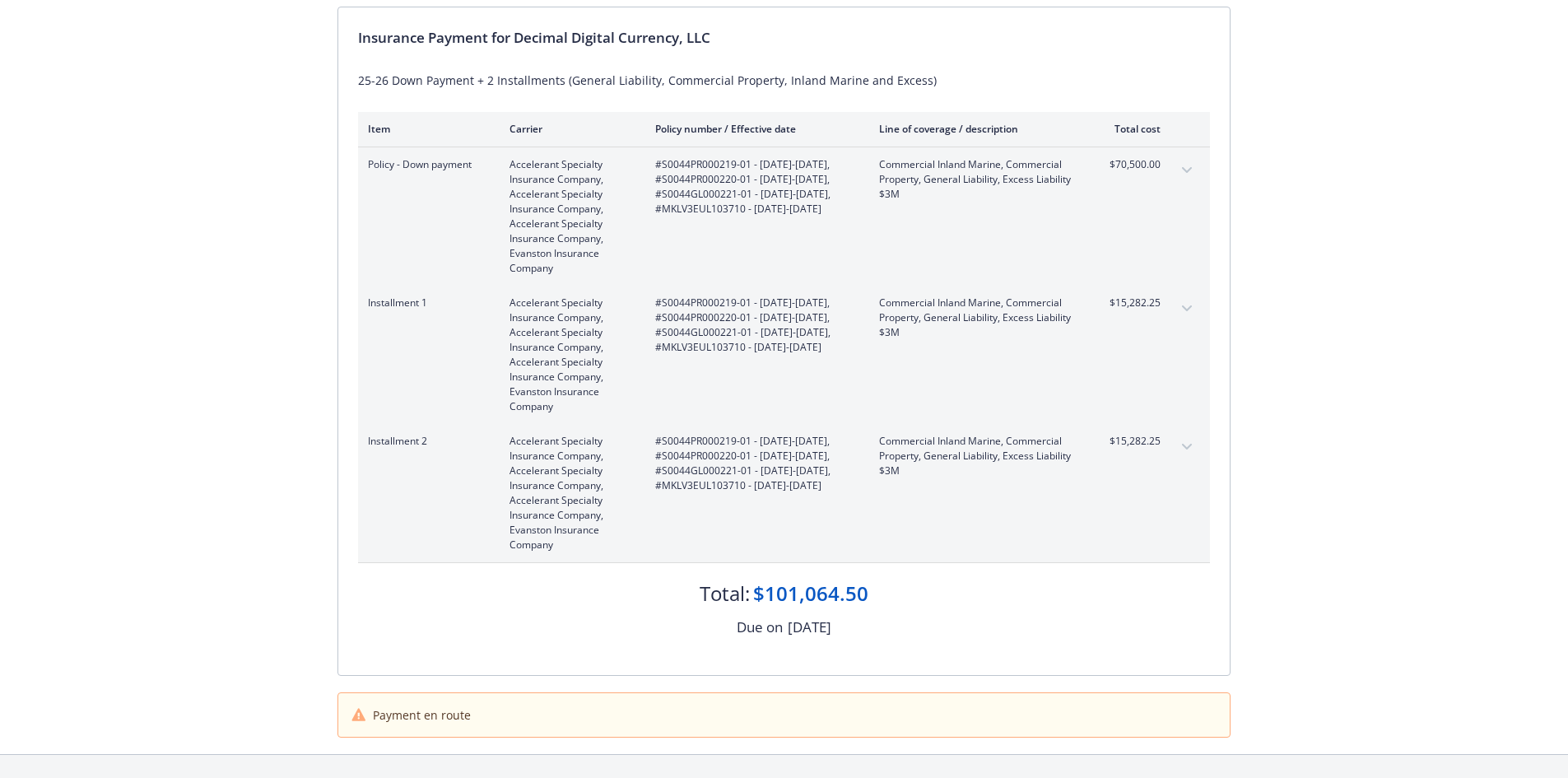
click at [815, 191] on span "#S0044PR000219-01 - 05/08/2025-05/08/2026, #S0044PR000220-01 - 05/08/2025-05/08…" at bounding box center [753, 186] width 197 height 59
drag, startPoint x: 664, startPoint y: 213, endPoint x: 776, endPoint y: 197, distance: 113.1
click at [776, 197] on span "#S0044PR000219-01 - 05/08/2025-05/08/2026, #S0044PR000220-01 - 05/08/2025-05/08…" at bounding box center [753, 186] width 197 height 59
copy span "S0044GL000221-01"
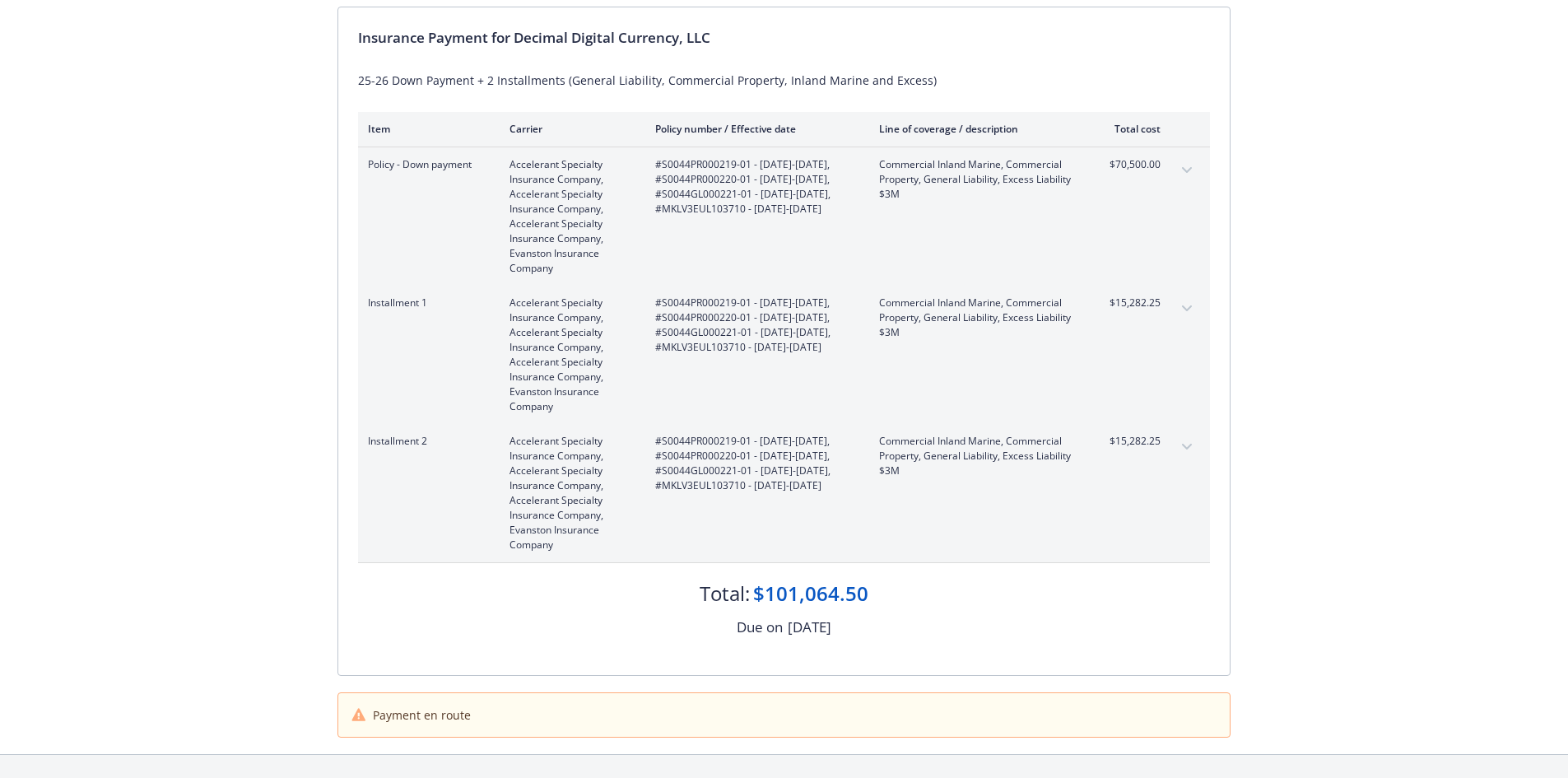
click at [713, 217] on span "#S0044PR000219-01 - 05/08/2025-05/08/2026, #S0044PR000220-01 - 05/08/2025-05/08…" at bounding box center [753, 186] width 197 height 59
copy span "MKLV3EUL103710"
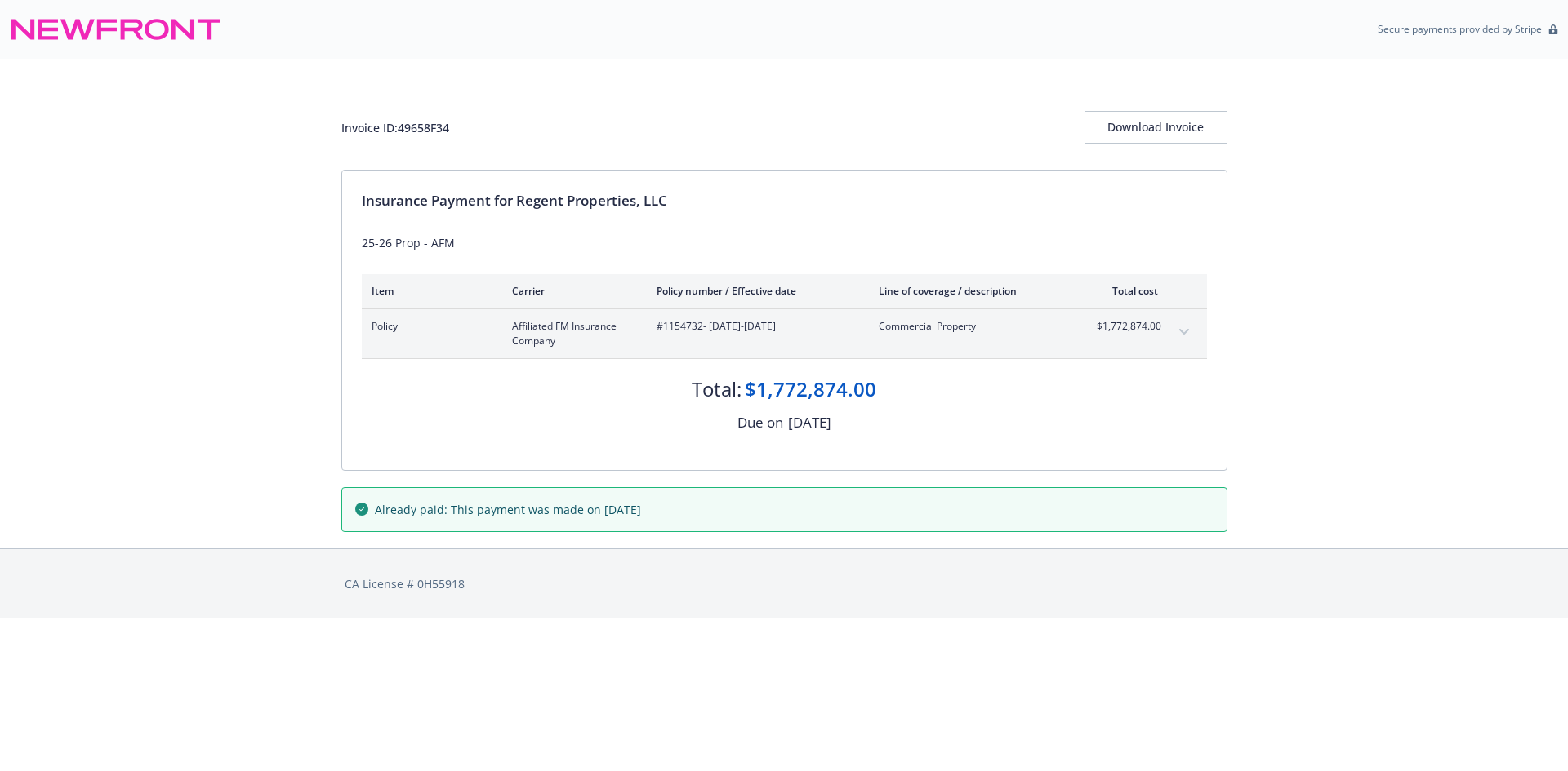
click at [678, 318] on div "Policy Affiliated FM Insurance Company #1154732 - [DATE]-[DATE] Commercial Prop…" at bounding box center [784, 333] width 845 height 49
copy span "1154732"
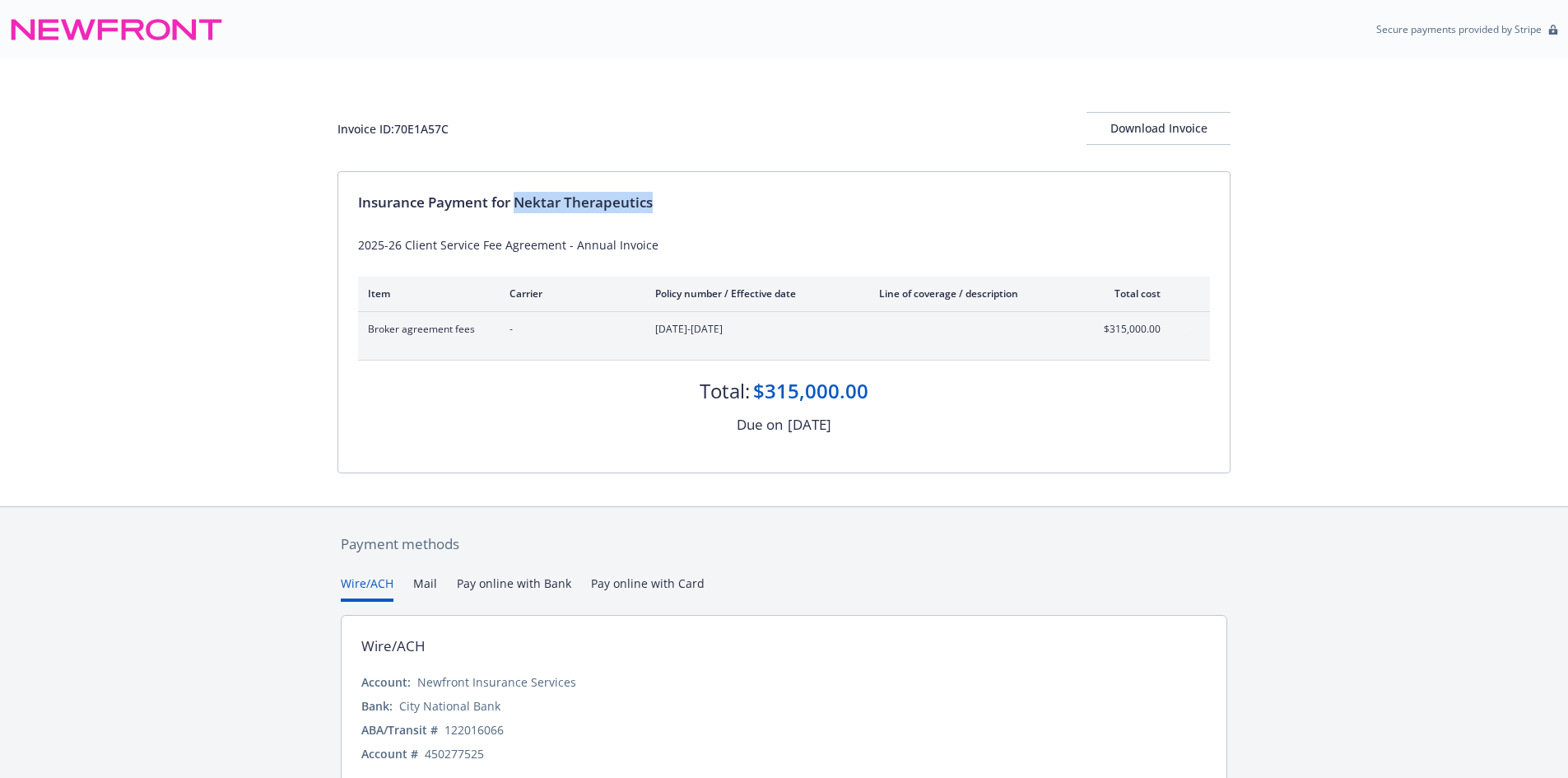
drag, startPoint x: 518, startPoint y: 204, endPoint x: 674, endPoint y: 205, distance: 156.0
click at [674, 205] on div "Insurance Payment for Nektar Therapeutics" at bounding box center [784, 203] width 851 height 21
copy div "Nektar Therapeutics"
